Goal: Task Accomplishment & Management: Use online tool/utility

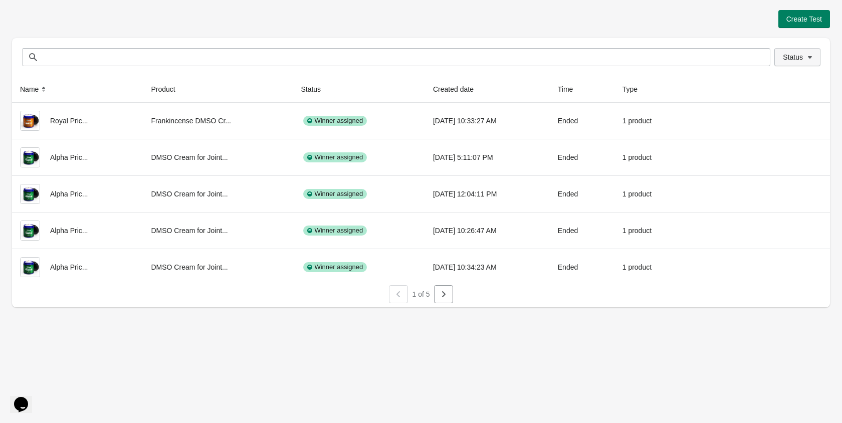
click at [797, 59] on span "Status" at bounding box center [793, 57] width 20 height 8
click at [773, 79] on span at bounding box center [770, 84] width 10 height 10
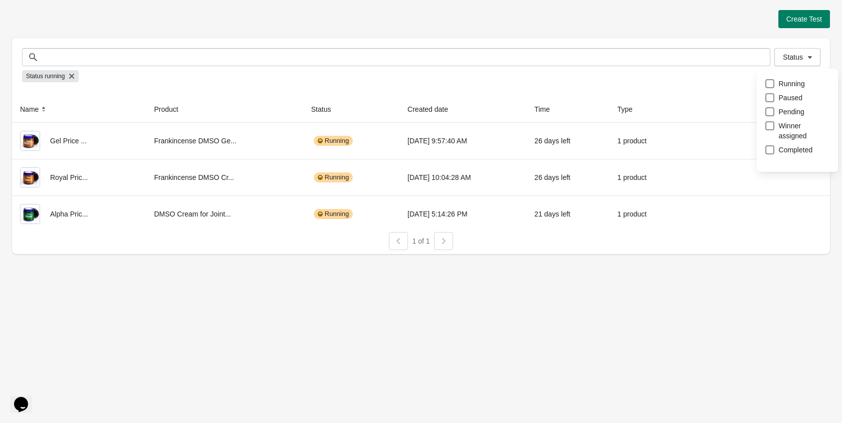
click at [625, 251] on div at bounding box center [421, 252] width 818 height 4
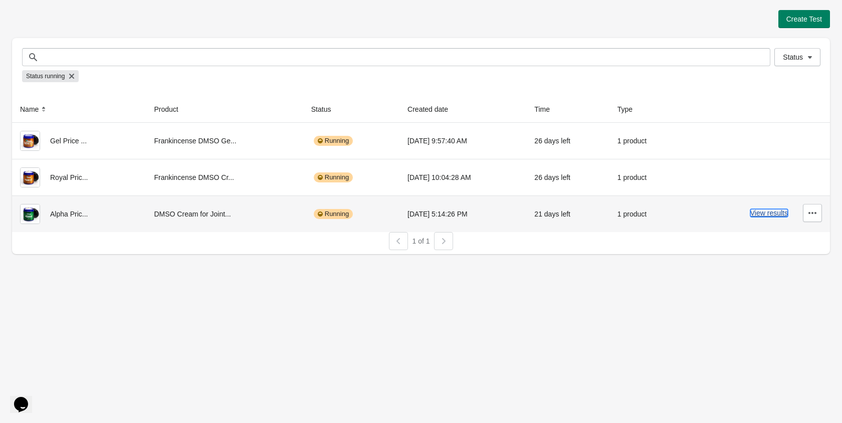
click at [758, 213] on button "View results" at bounding box center [769, 213] width 38 height 8
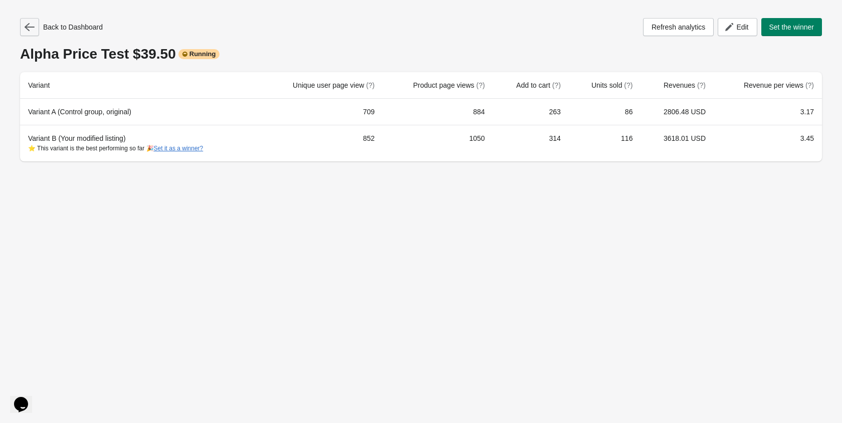
click at [29, 25] on icon "button" at bounding box center [30, 27] width 10 height 8
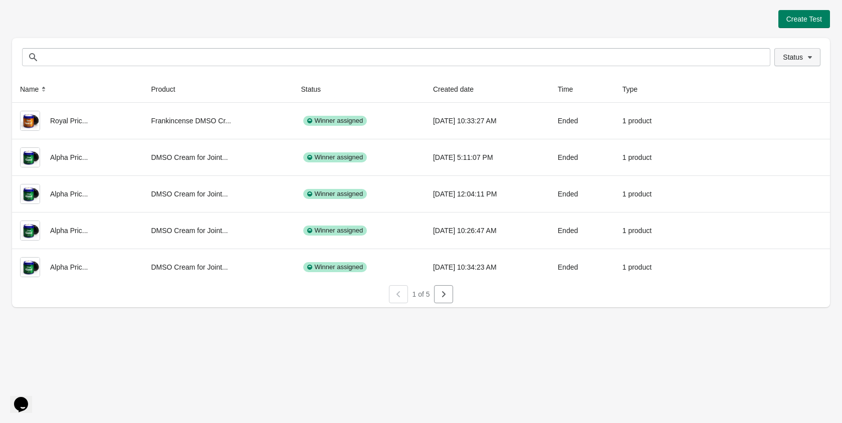
click at [783, 60] on button "Status" at bounding box center [798, 57] width 46 height 18
click at [770, 86] on span at bounding box center [770, 83] width 9 height 9
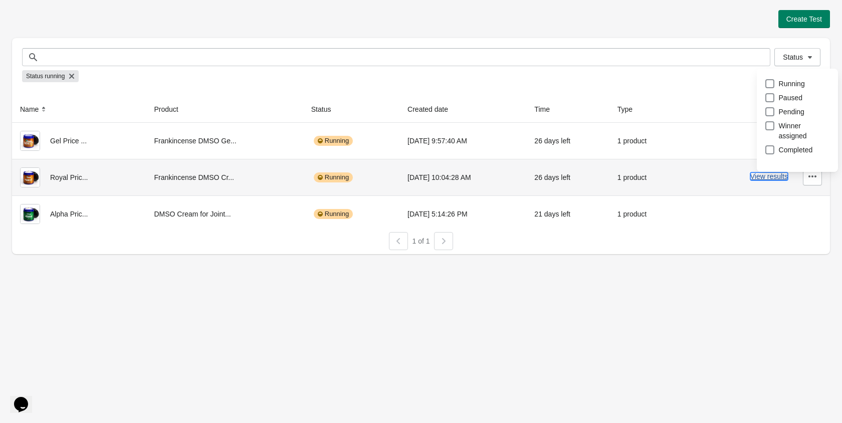
click at [765, 180] on button "View results" at bounding box center [769, 176] width 38 height 8
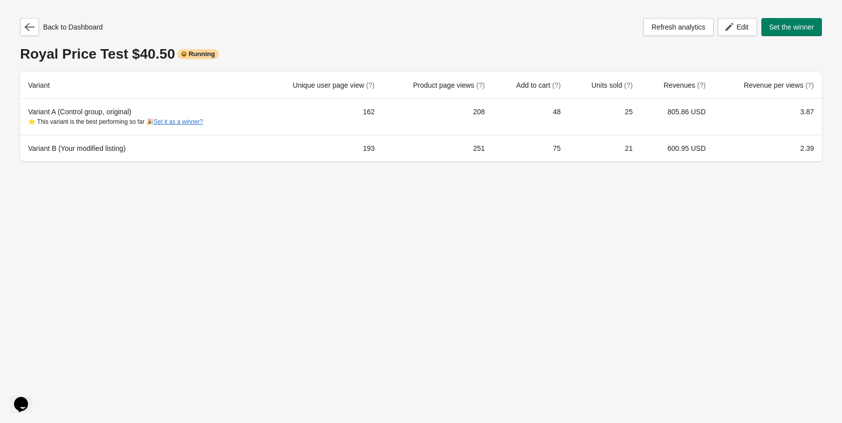
click at [715, 32] on div "Refresh analytics Edit Set the winner" at bounding box center [732, 27] width 179 height 18
click at [726, 32] on button "Edit" at bounding box center [737, 27] width 39 height 18
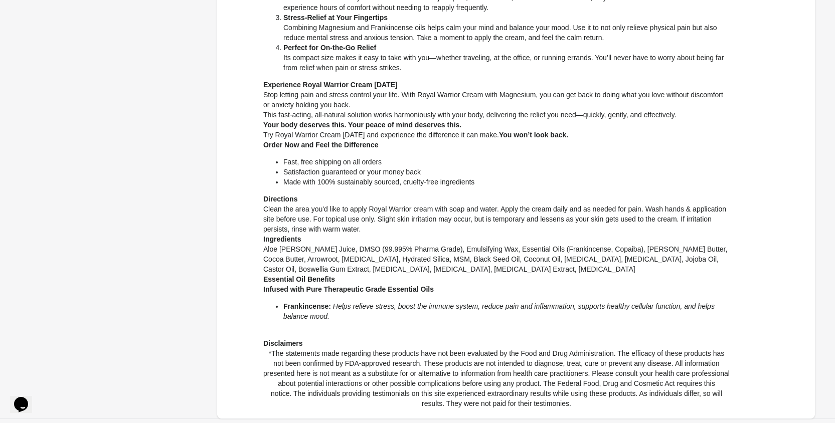
scroll to position [403, 0]
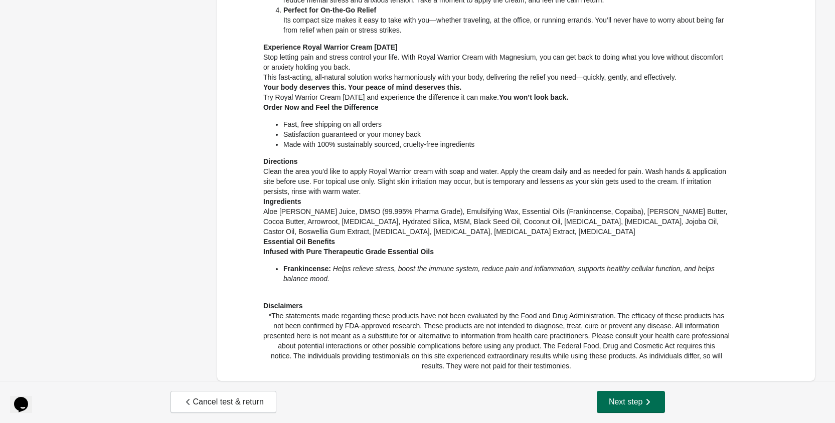
click at [614, 397] on button "Next step" at bounding box center [631, 402] width 68 height 22
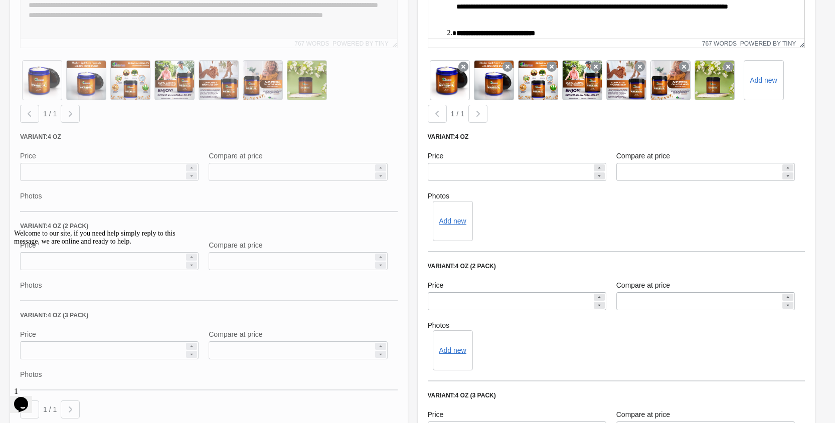
scroll to position [802, 0]
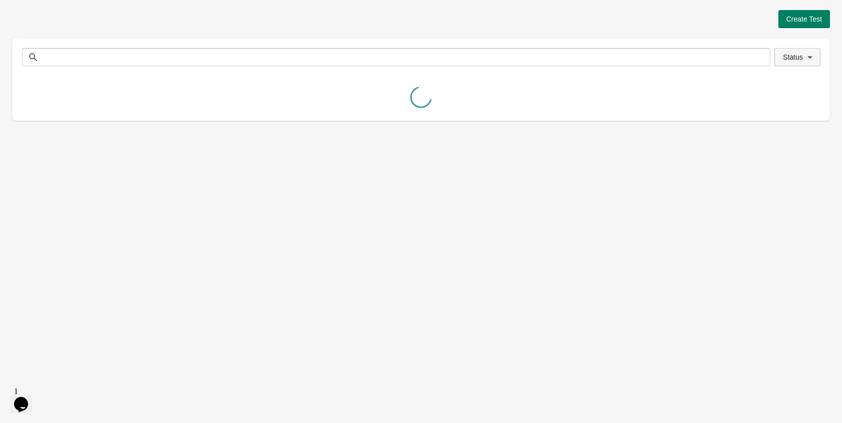
click at [785, 59] on span "Status" at bounding box center [793, 57] width 20 height 8
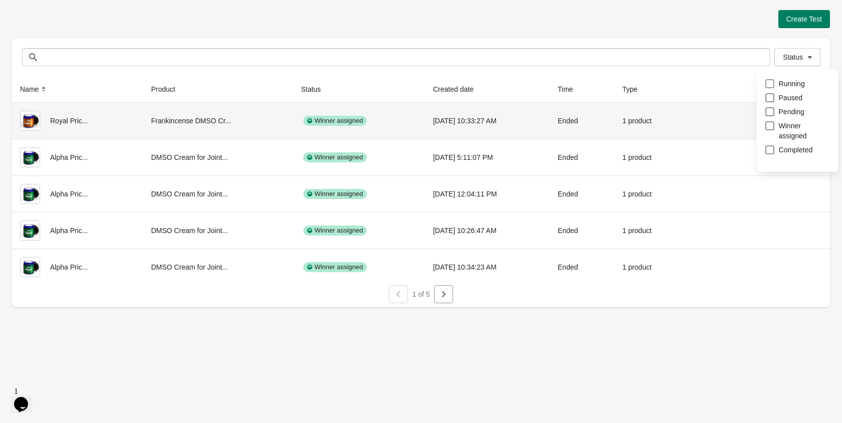
click at [769, 85] on span at bounding box center [770, 83] width 9 height 9
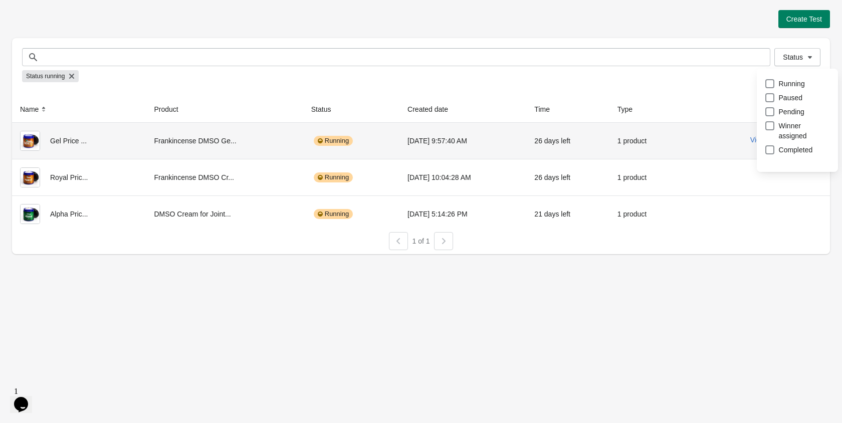
click at [706, 148] on div "View results" at bounding box center [756, 140] width 132 height 18
click at [755, 143] on button "View results" at bounding box center [769, 140] width 38 height 8
